Goal: Task Accomplishment & Management: Use online tool/utility

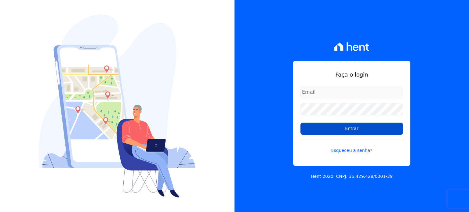
type input "[PERSON_NAME][EMAIL_ADDRESS][DOMAIN_NAME]"
click at [347, 130] on input "Entrar" at bounding box center [351, 129] width 103 height 12
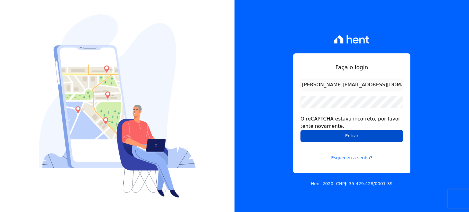
click at [348, 135] on input "Entrar" at bounding box center [351, 136] width 103 height 12
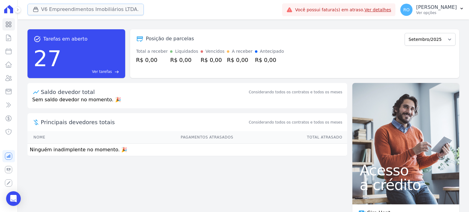
click at [69, 10] on button "V6 Empreendimentos Imobiliários LTDA." at bounding box center [85, 10] width 117 height 12
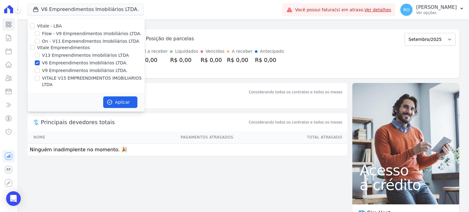
click at [55, 28] on label "Vitale - LBA" at bounding box center [49, 26] width 25 height 5
click at [35, 28] on input "Vitale - LBA" at bounding box center [32, 26] width 5 height 5
checkbox input "true"
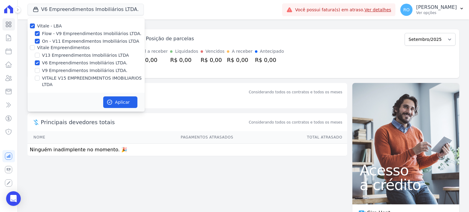
click at [50, 26] on label "Vitale - LBA" at bounding box center [49, 26] width 25 height 5
click at [35, 26] on input "Vitale - LBA" at bounding box center [32, 26] width 5 height 5
checkbox input "false"
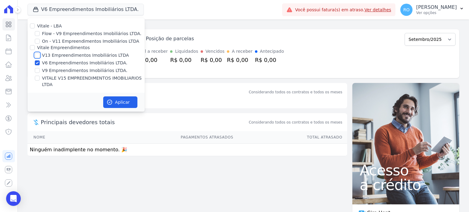
click at [37, 55] on input "V13 Empreendimentos Imobiliários LTDA" at bounding box center [37, 55] width 5 height 5
checkbox input "true"
click at [36, 63] on input "V6 Empreendimentos Imobiliários LTDA." at bounding box center [37, 62] width 5 height 5
checkbox input "false"
click at [35, 77] on input "VITALE V15 EMPREENDIMENTOS IMOBILIARIOS LTDA" at bounding box center [37, 78] width 5 height 5
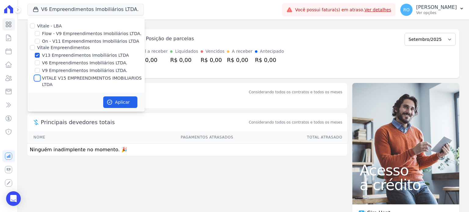
checkbox input "true"
click at [120, 96] on button "Aplicar" at bounding box center [120, 102] width 34 height 12
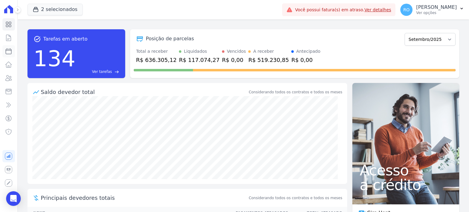
click at [9, 53] on icon at bounding box center [8, 51] width 7 height 7
select select
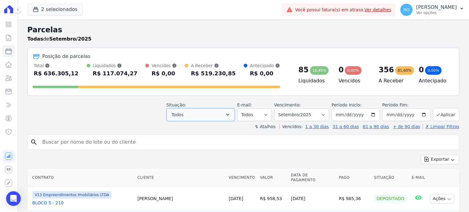
click at [231, 116] on icon "button" at bounding box center [228, 115] width 6 height 6
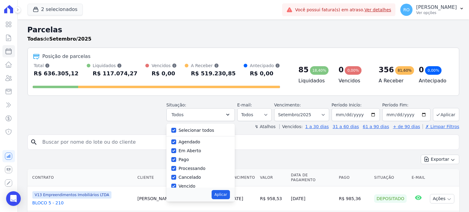
click at [209, 128] on label "Selecionar todos" at bounding box center [197, 130] width 36 height 5
click at [176, 128] on input "Selecionar todos" at bounding box center [173, 130] width 5 height 5
checkbox input "false"
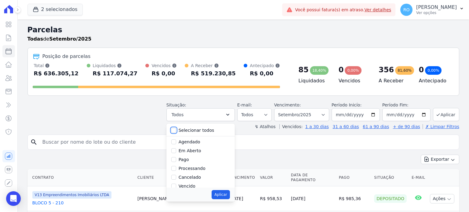
checkbox input "false"
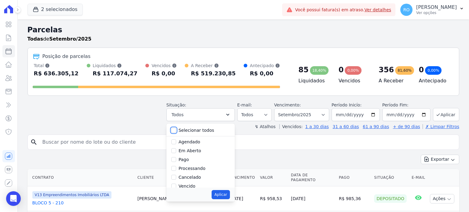
checkbox input "false"
click at [187, 159] on label "Pago" at bounding box center [184, 159] width 10 height 5
click at [176, 159] on input "Pago" at bounding box center [173, 159] width 5 height 5
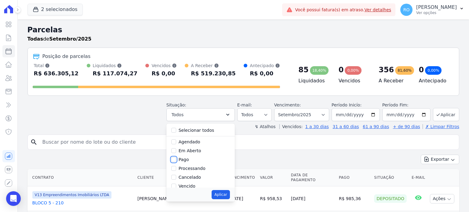
checkbox input "true"
click at [191, 165] on label "Transferindo" at bounding box center [192, 164] width 27 height 5
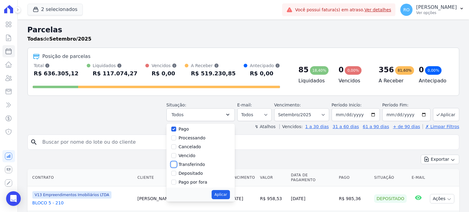
click at [176, 165] on input "Transferindo" at bounding box center [173, 164] width 5 height 5
checkbox input "true"
click at [190, 175] on label "Depositado" at bounding box center [191, 173] width 24 height 5
click at [176, 175] on input "Depositado" at bounding box center [173, 173] width 5 height 5
checkbox input "true"
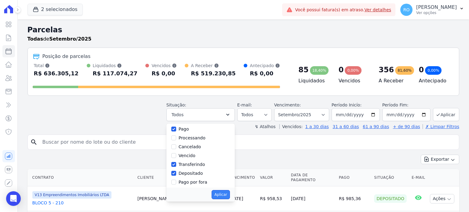
click at [223, 198] on button "Aplicar" at bounding box center [221, 194] width 18 height 9
select select "paid"
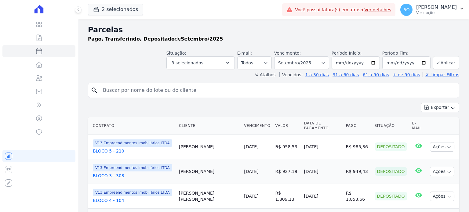
select select
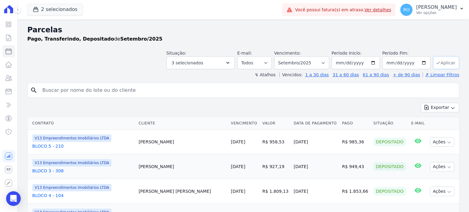
click at [444, 65] on button "Aplicar" at bounding box center [446, 62] width 26 height 13
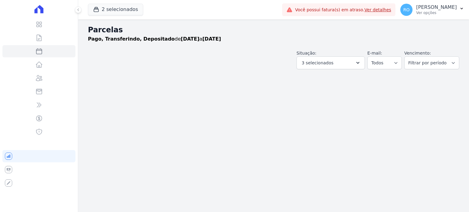
select select
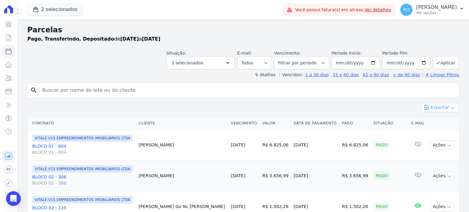
click at [430, 108] on button "Exportar" at bounding box center [440, 107] width 38 height 9
click at [431, 132] on span "Exportar CSV" at bounding box center [439, 132] width 32 height 6
click at [435, 12] on p "Ver opções" at bounding box center [436, 12] width 41 height 5
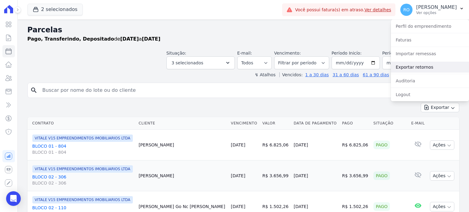
click at [429, 68] on link "Exportar retornos" at bounding box center [430, 67] width 78 height 11
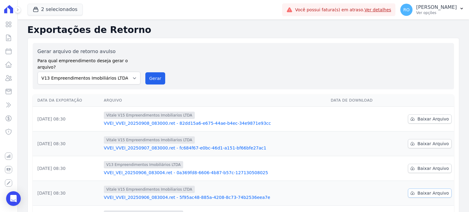
click at [424, 190] on span "Baixar Arquivo" at bounding box center [432, 193] width 31 height 6
click at [426, 165] on span "Baixar Arquivo" at bounding box center [432, 168] width 31 height 6
click at [425, 141] on span "Baixar Arquivo" at bounding box center [432, 144] width 31 height 6
click at [425, 116] on span "Baixar Arquivo" at bounding box center [432, 119] width 31 height 6
click at [156, 72] on button "Gerar" at bounding box center [155, 78] width 20 height 12
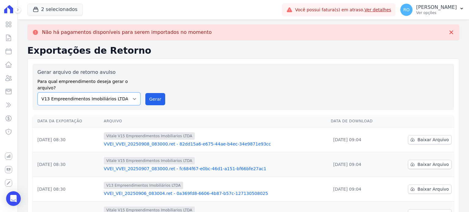
click at [132, 92] on select "Flow - V9 Empreendimentos Imobiliários LTDA. On - V11 Empreendimentos Imobiliár…" at bounding box center [89, 98] width 103 height 13
select select "43a01992-2921-4595-aa0d-28e05d992a61"
click at [38, 92] on select "Flow - V9 Empreendimentos Imobiliários LTDA. On - V11 Empreendimentos Imobiliár…" at bounding box center [89, 98] width 103 height 13
click at [154, 93] on button "Gerar" at bounding box center [155, 99] width 20 height 12
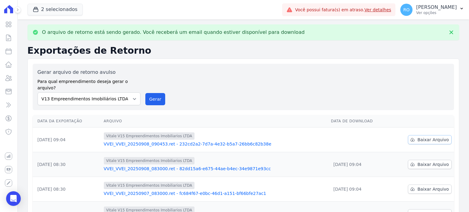
click at [439, 137] on span "Baixar Arquivo" at bounding box center [432, 140] width 31 height 6
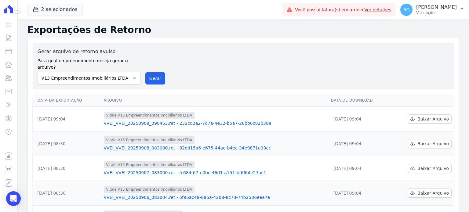
click at [160, 46] on div "Gerar arquivo de retorno avulso Para qual empreendimento deseja gerar o arquivo…" at bounding box center [243, 66] width 421 height 46
